Goal: Find specific page/section: Find specific page/section

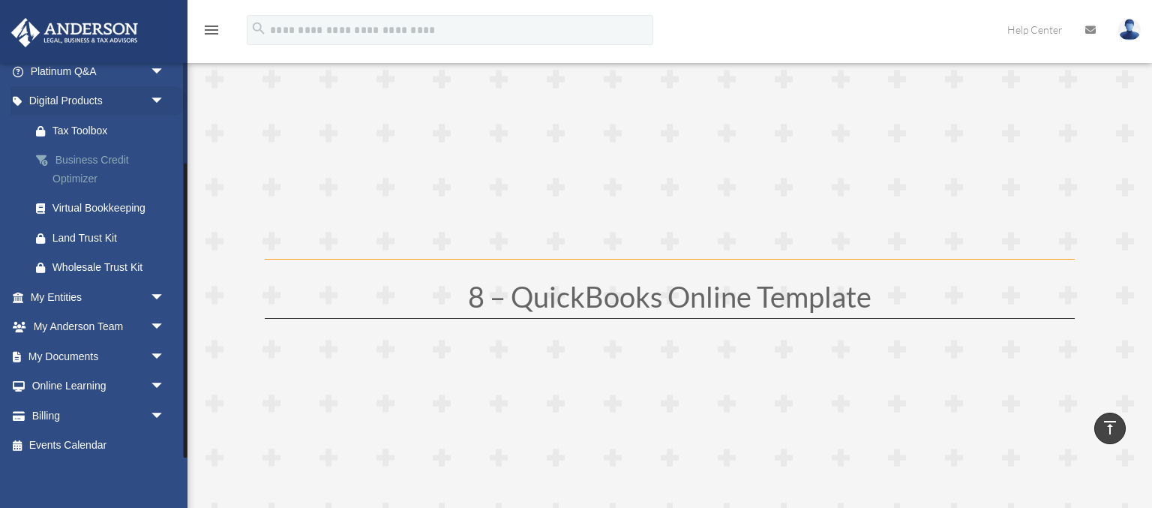
scroll to position [134, 0]
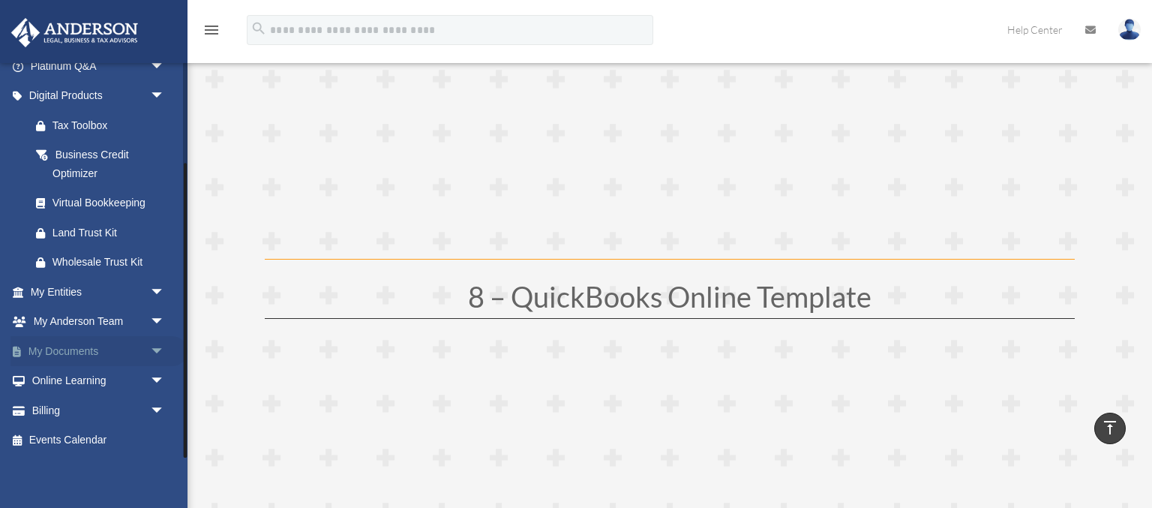
click at [150, 350] on span "arrow_drop_down" at bounding box center [165, 351] width 30 height 31
click at [94, 380] on link "Box" at bounding box center [104, 381] width 167 height 30
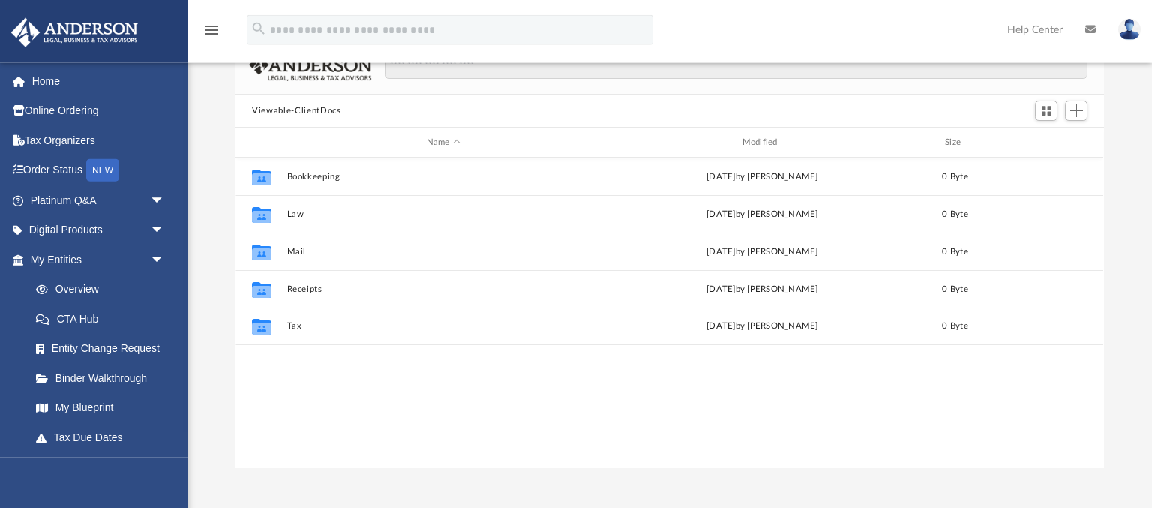
scroll to position [79, 0]
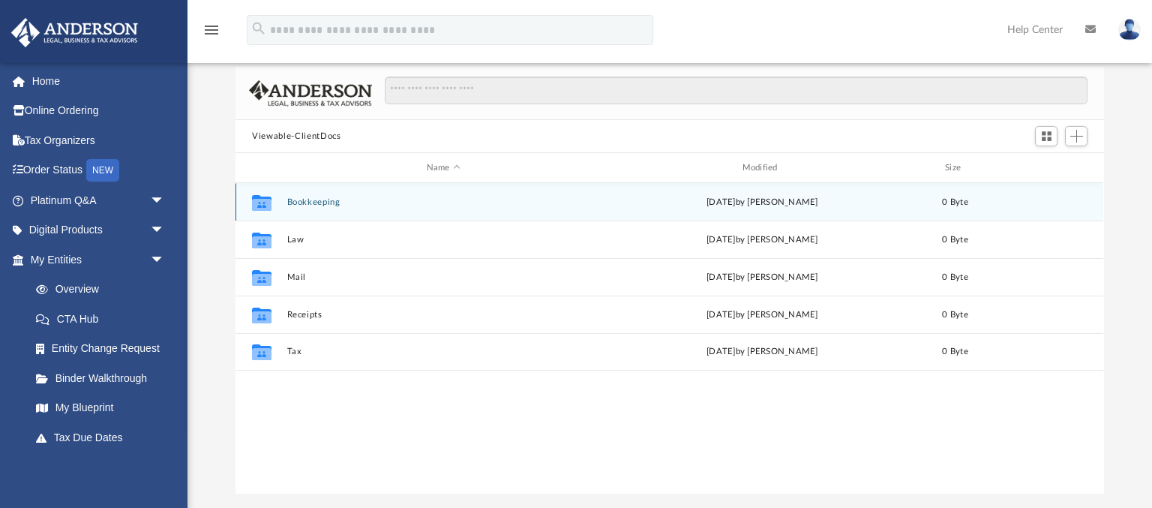
click at [365, 210] on div "Collaborated Folder Bookkeeping Tue Sep 16 2025 by Charles Rogler 0 Byte" at bounding box center [670, 202] width 868 height 38
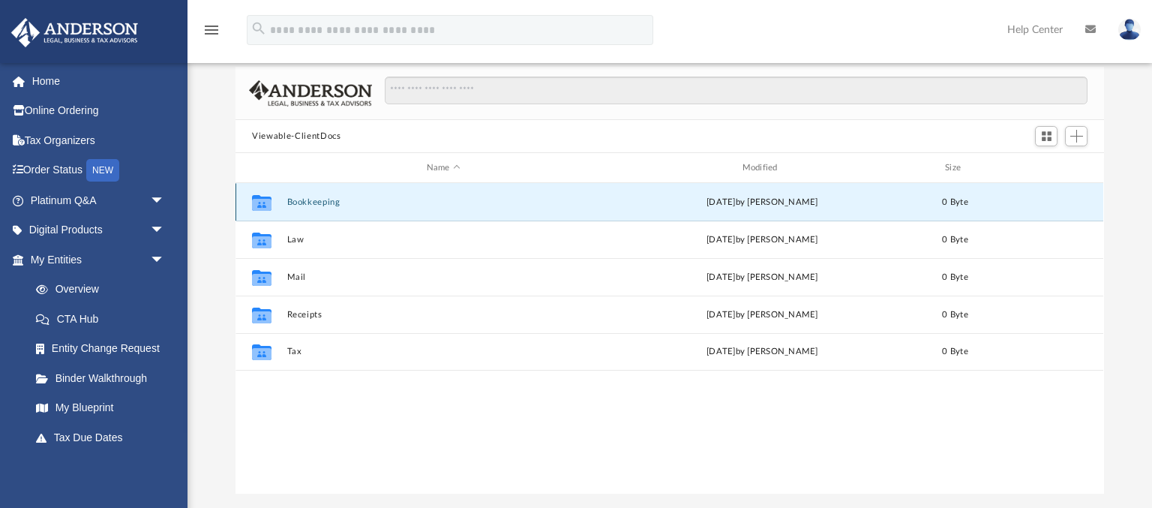
click at [365, 210] on div "Collaborated Folder Bookkeeping Tue Sep 16 2025 by Charles Rogler 0 Byte" at bounding box center [670, 202] width 868 height 38
click at [371, 214] on div "Collaborated Folder Bookkeeping Tue Sep 16 2025 by Charles Rogler 0 Byte" at bounding box center [670, 202] width 868 height 38
click at [366, 203] on button "Bookkeeping" at bounding box center [443, 202] width 313 height 10
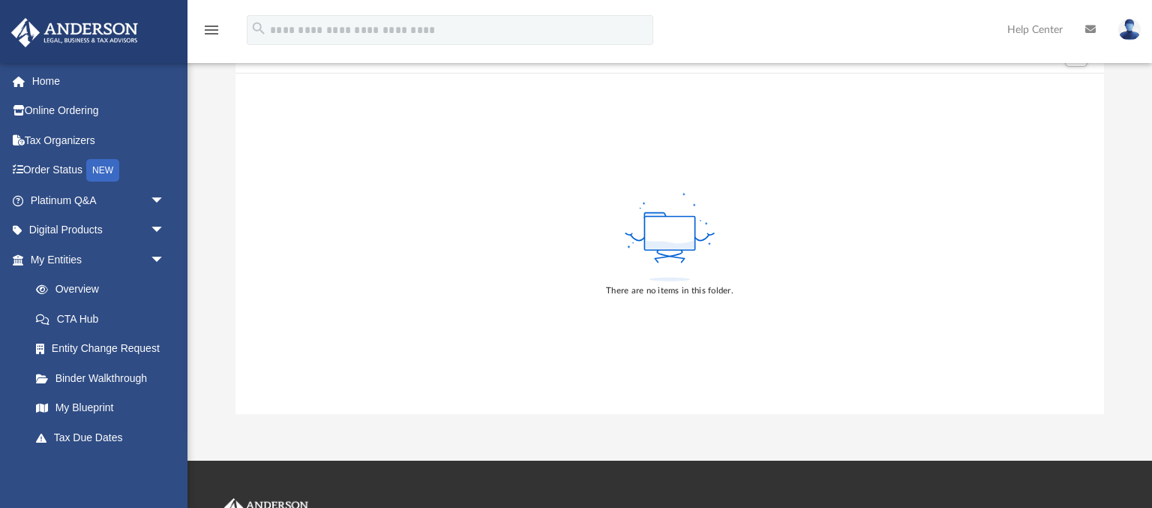
scroll to position [0, 0]
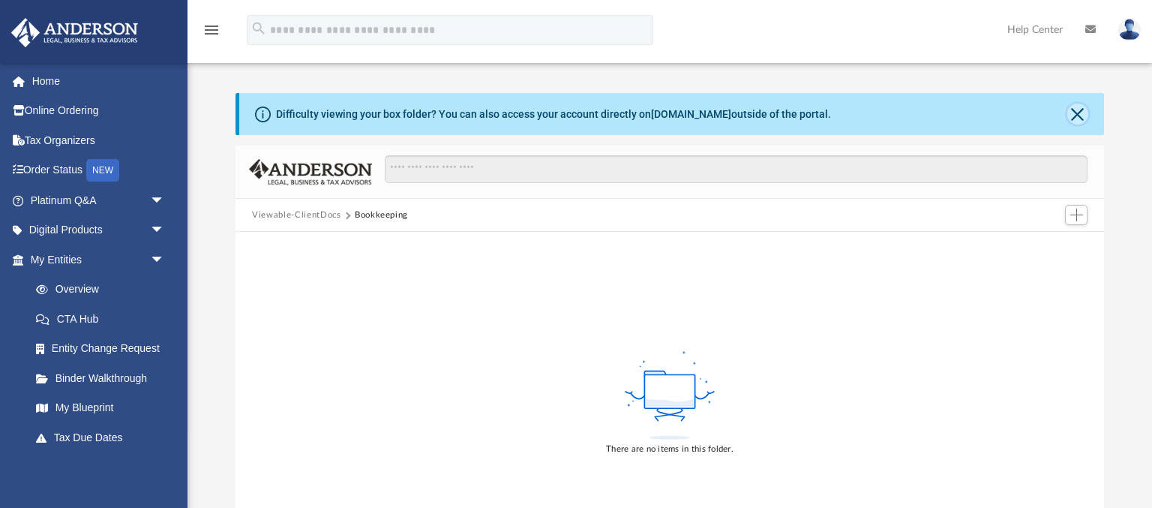
click at [1069, 116] on button "Close" at bounding box center [1077, 114] width 21 height 21
